Goal: Navigation & Orientation: Find specific page/section

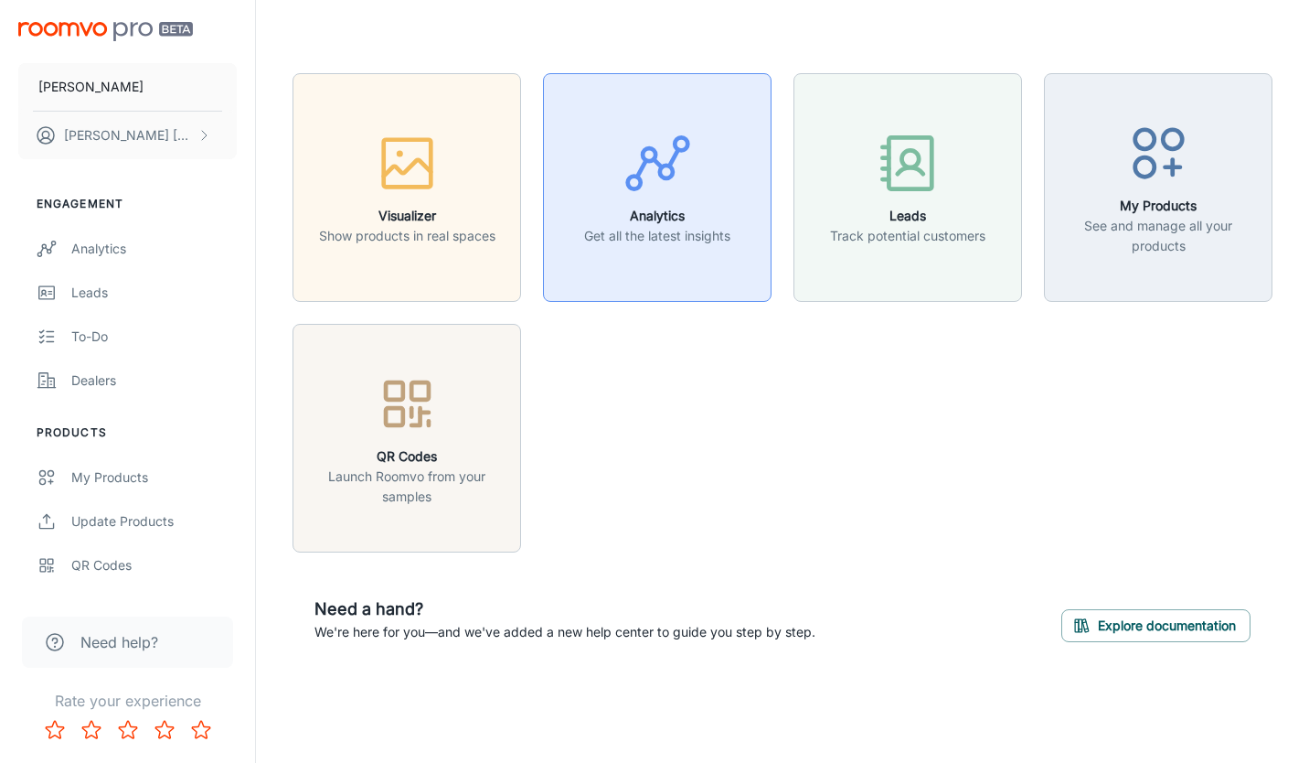
click at [640, 230] on p "Get all the latest insights" at bounding box center [657, 236] width 146 height 20
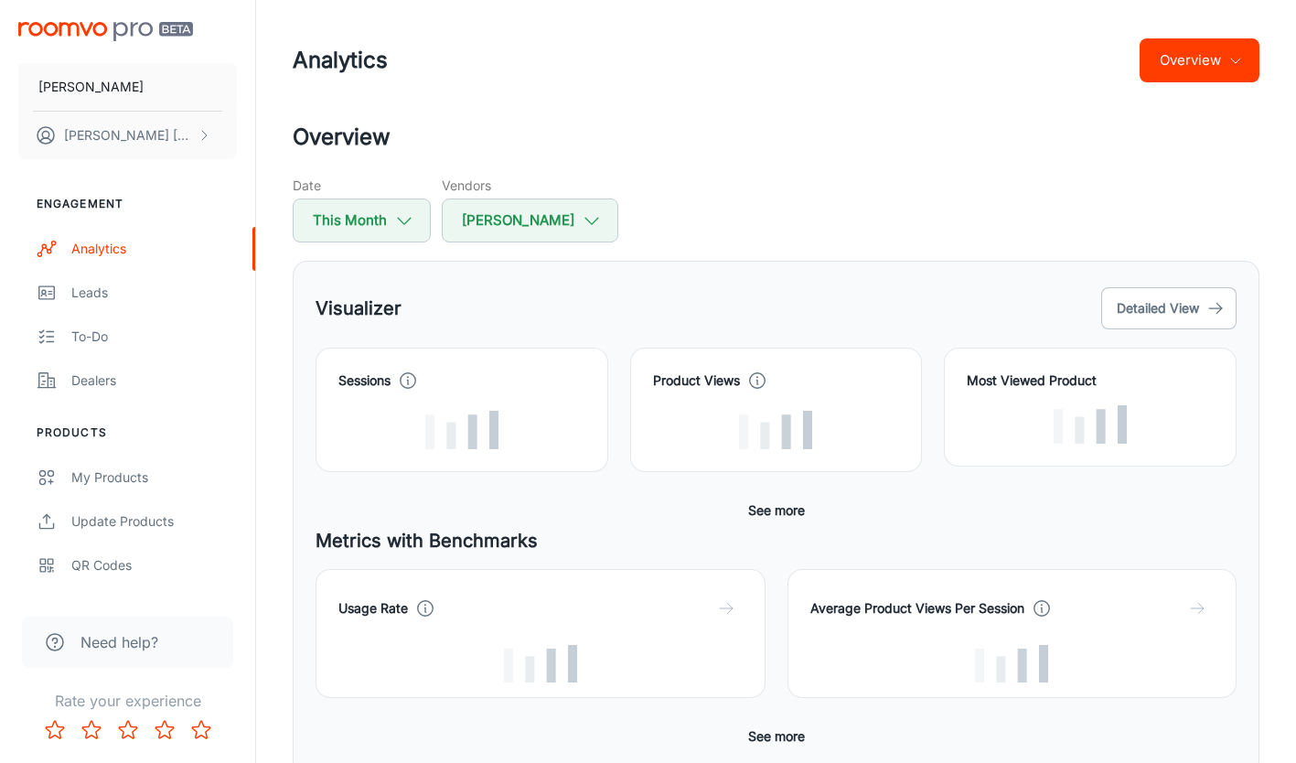
click at [1182, 85] on header "Analytics Overview" at bounding box center [776, 60] width 1010 height 121
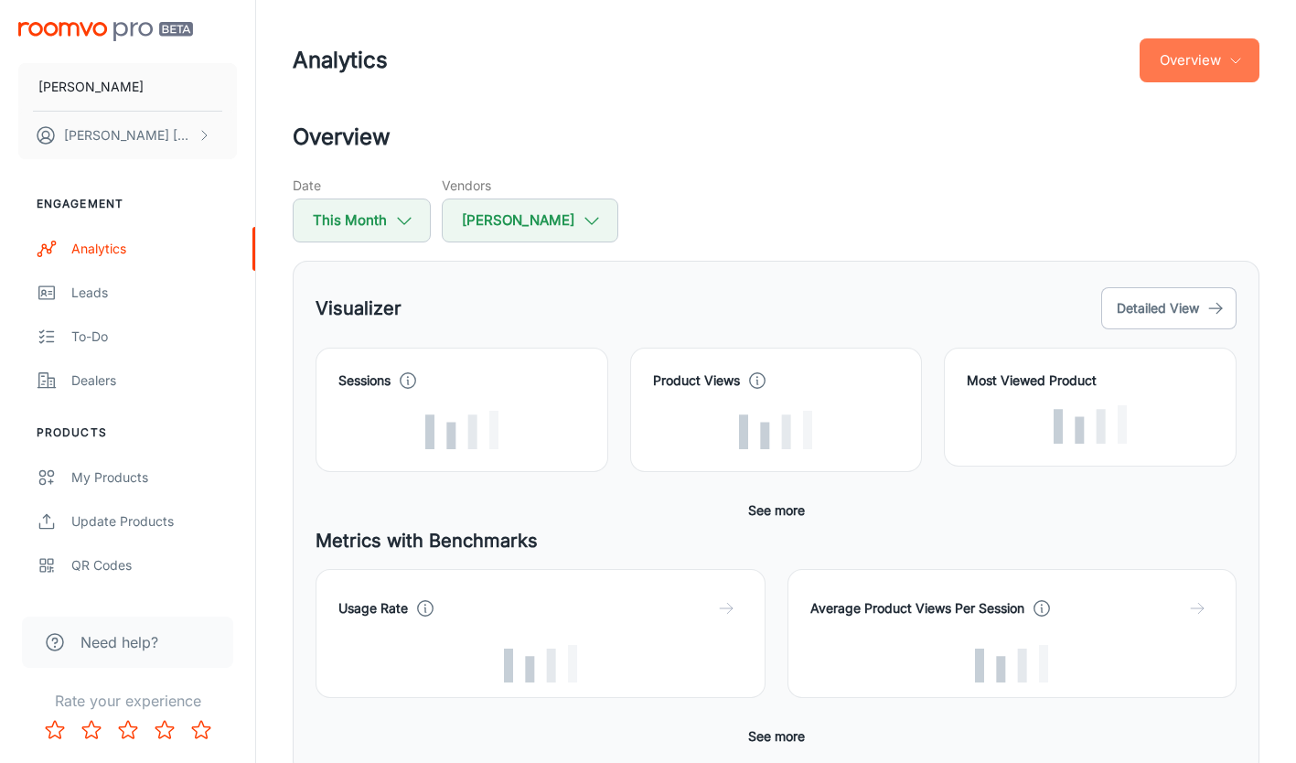
click at [1221, 55] on button "Overview" at bounding box center [1199, 60] width 120 height 44
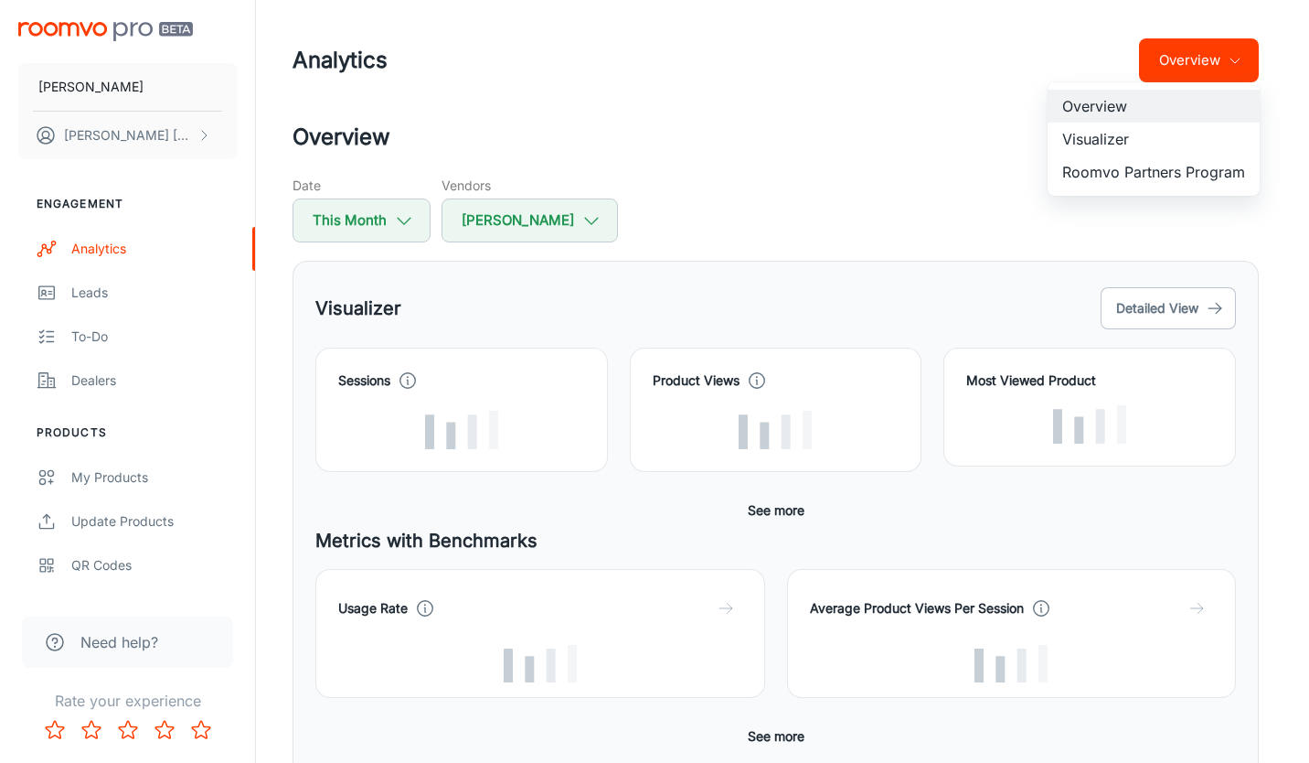
click at [1086, 138] on li "Visualizer" at bounding box center [1154, 139] width 212 height 33
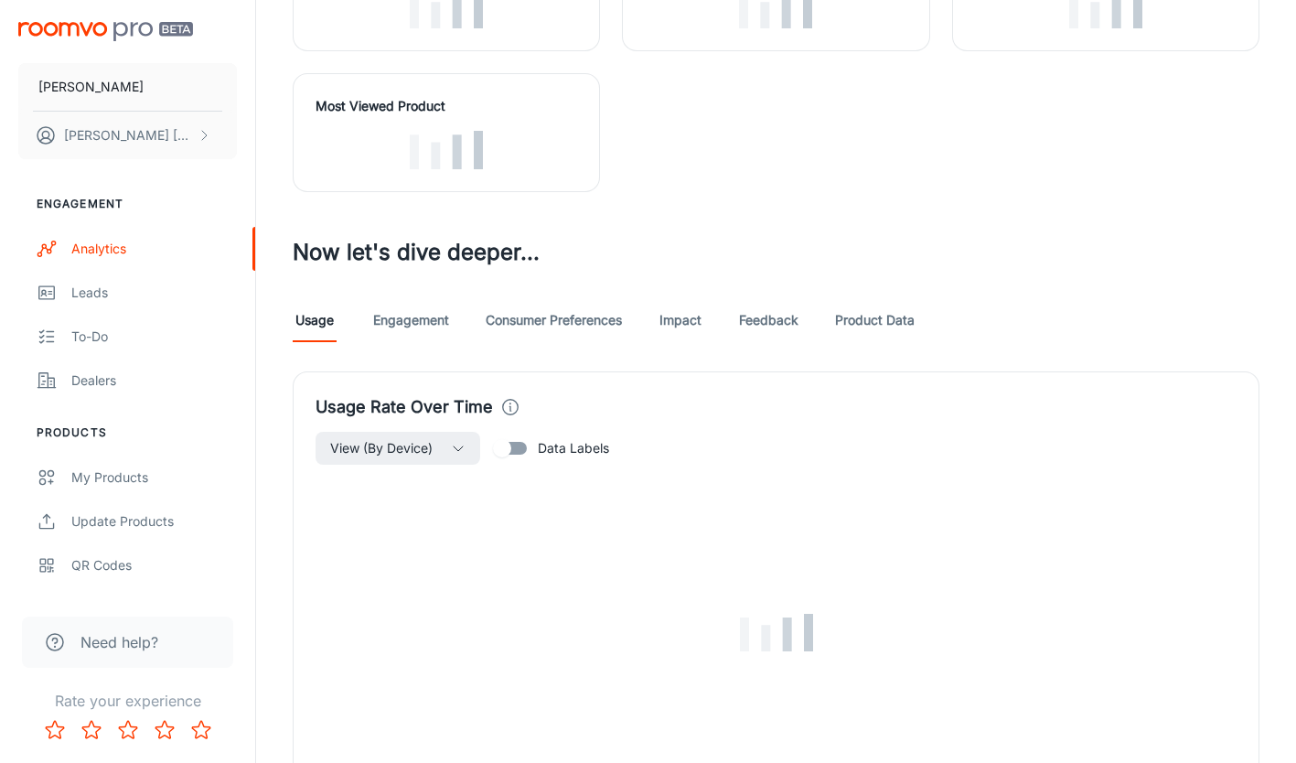
scroll to position [549, 0]
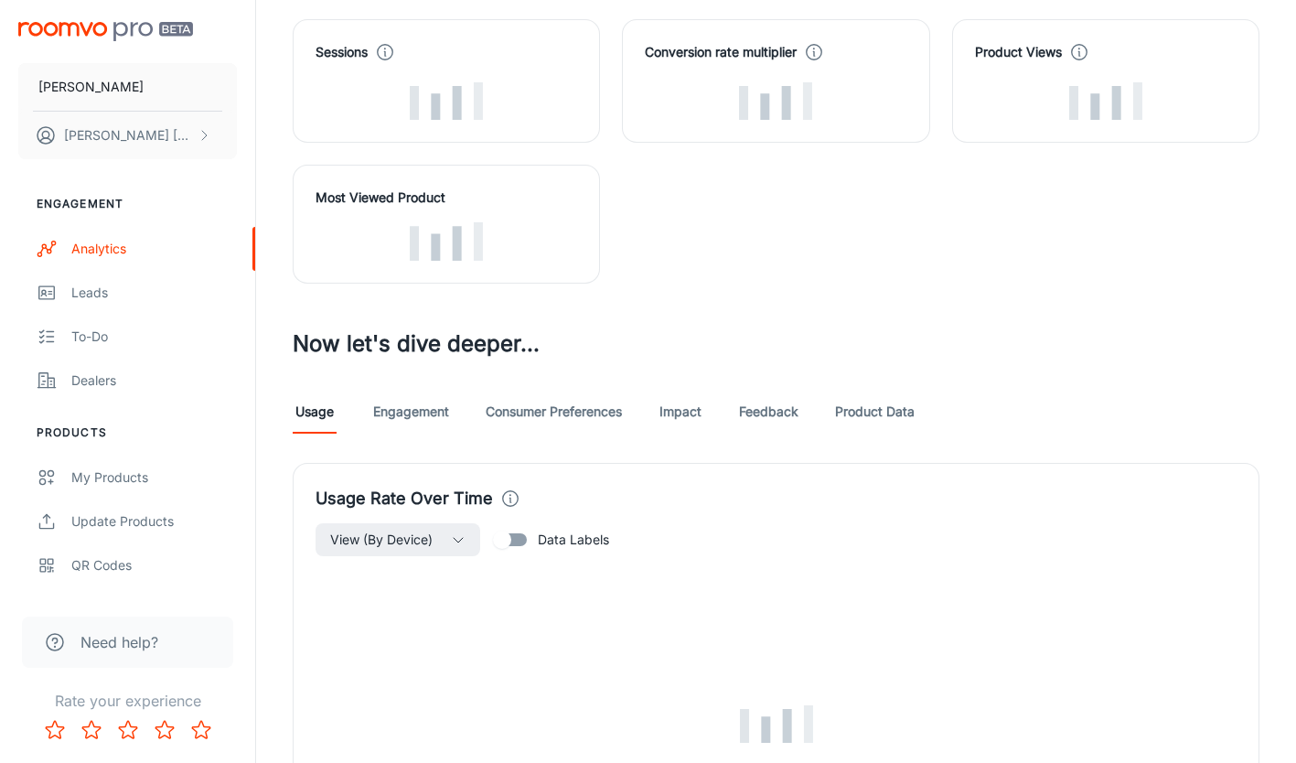
click at [868, 410] on link "Product Data" at bounding box center [875, 412] width 80 height 44
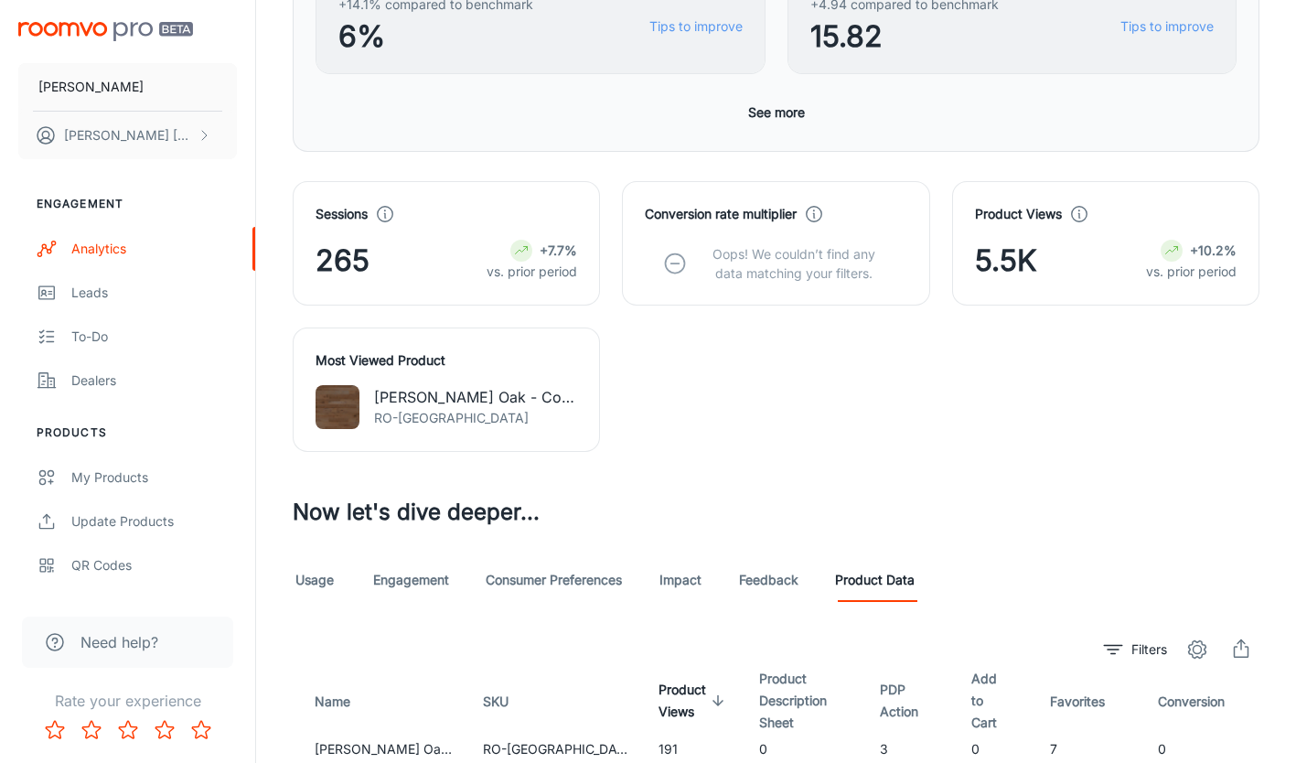
scroll to position [943, 0]
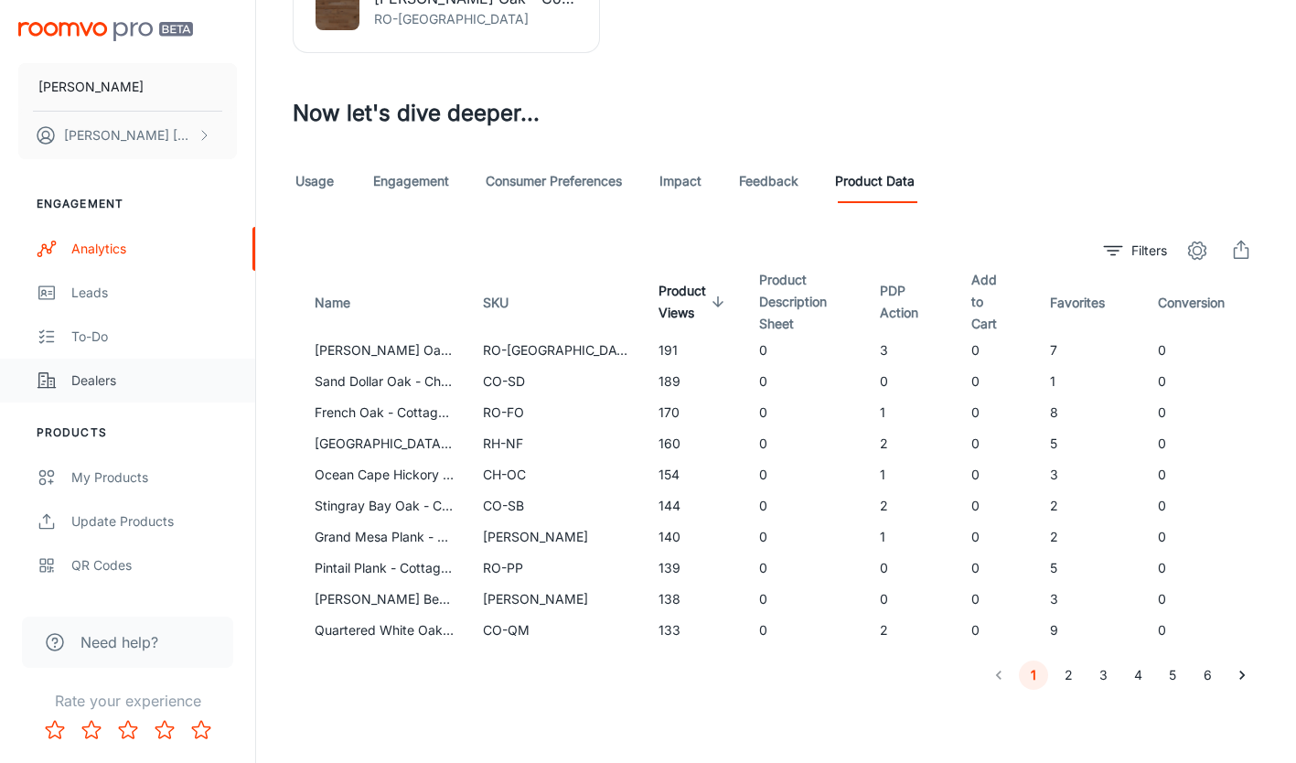
click at [87, 379] on div "Dealers" at bounding box center [154, 380] width 166 height 20
